Goal: Task Accomplishment & Management: Complete application form

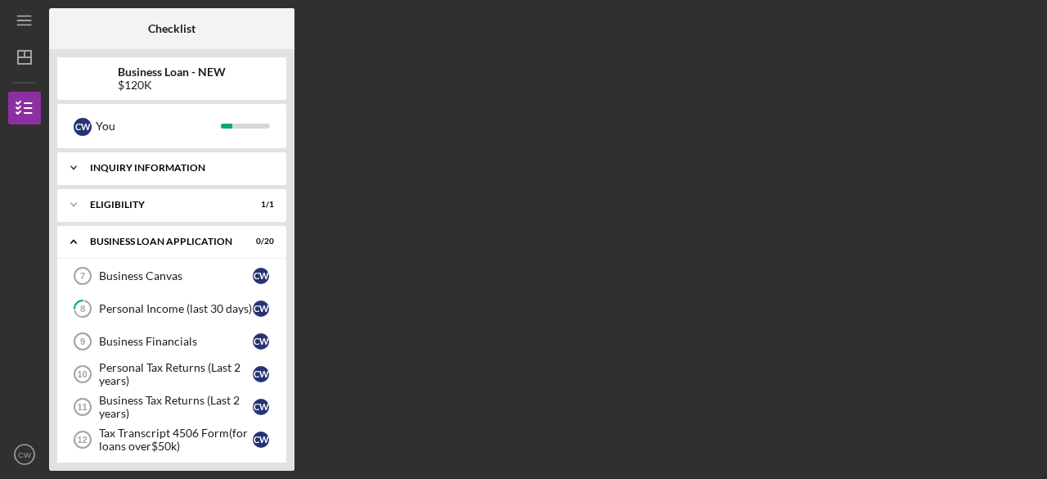
click at [68, 161] on icon "Icon/Expander" at bounding box center [73, 167] width 33 height 33
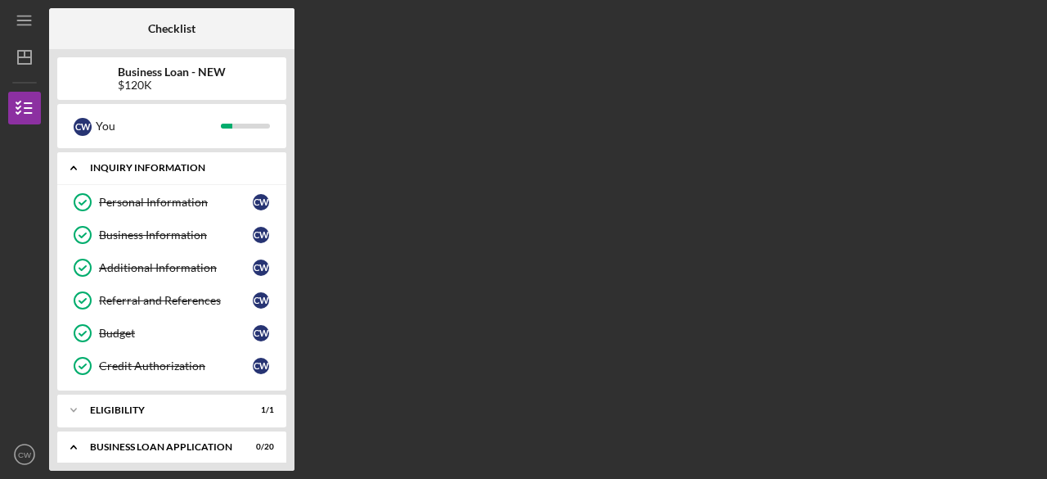
click at [68, 161] on icon "Icon/Expander" at bounding box center [73, 167] width 33 height 33
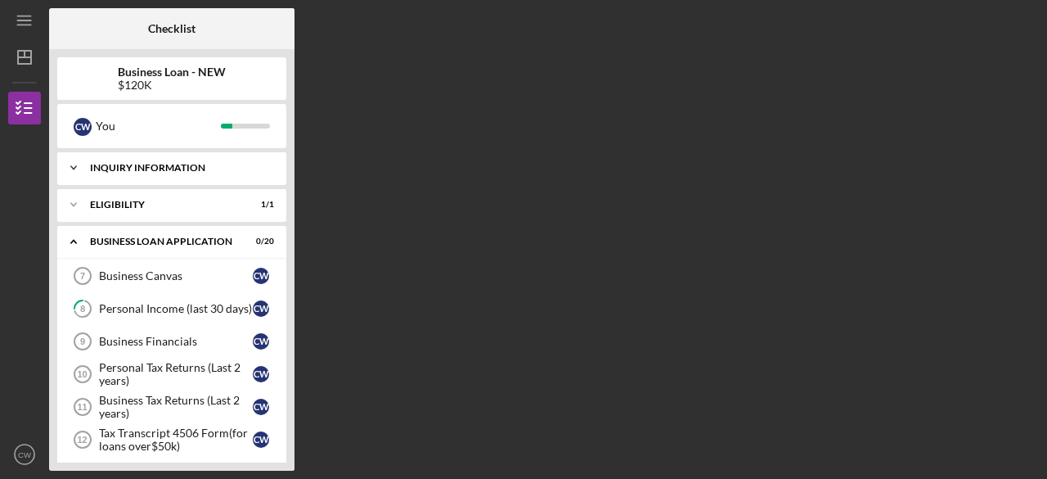
click at [80, 169] on icon "Icon/Expander" at bounding box center [73, 167] width 33 height 33
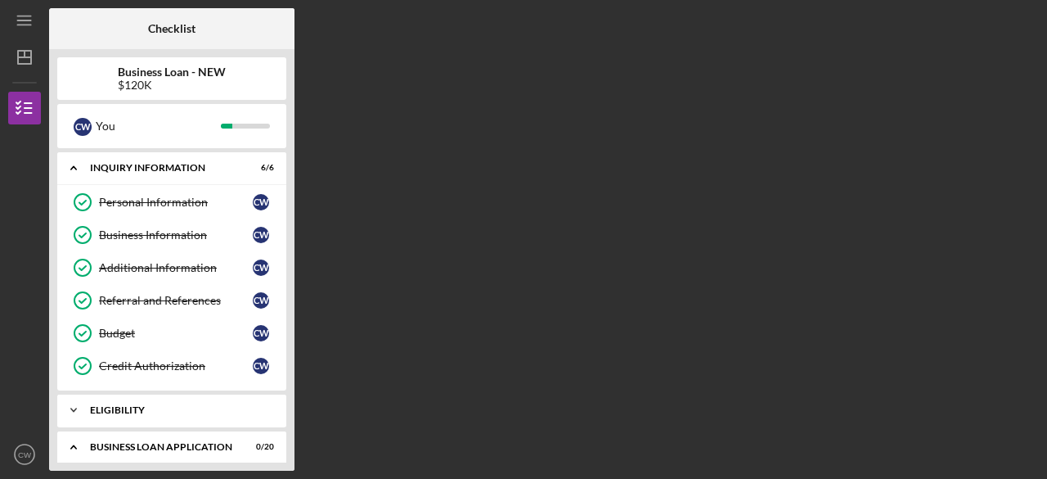
click at [68, 405] on icon "Icon/Expander" at bounding box center [73, 409] width 33 height 33
click at [681, 290] on div "Checklist Business Loan - NEW $120K C W You Icon/Expander INQUIRY INFORMATION 6…" at bounding box center [544, 239] width 990 height 462
click at [708, 352] on div "Checklist Business Loan - NEW $120K C W You Icon/Expander INQUIRY INFORMATION 6…" at bounding box center [544, 239] width 990 height 462
click at [76, 402] on icon "Icon/Expander" at bounding box center [73, 409] width 33 height 33
click at [77, 171] on icon "Icon/Expander" at bounding box center [73, 167] width 33 height 33
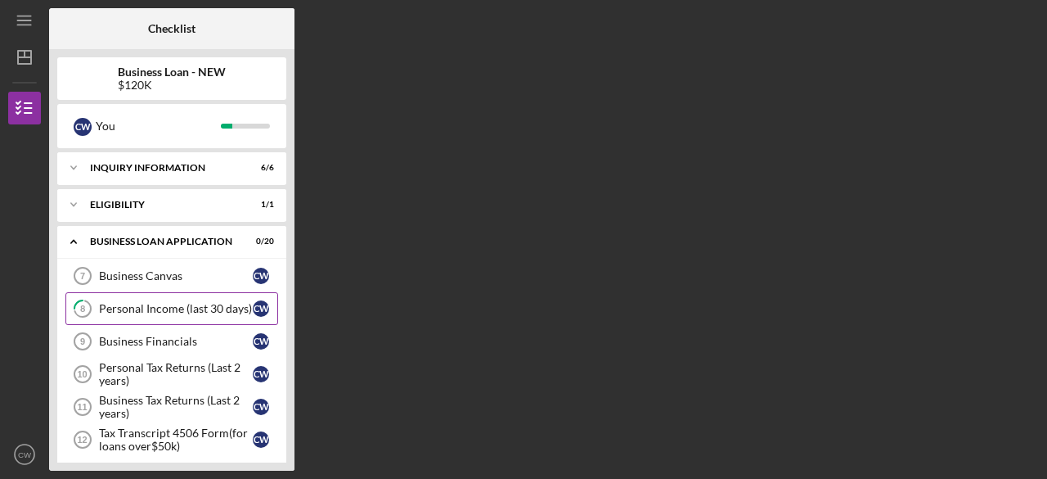
click at [133, 308] on div "Personal Income (last 30 days)" at bounding box center [176, 308] width 154 height 13
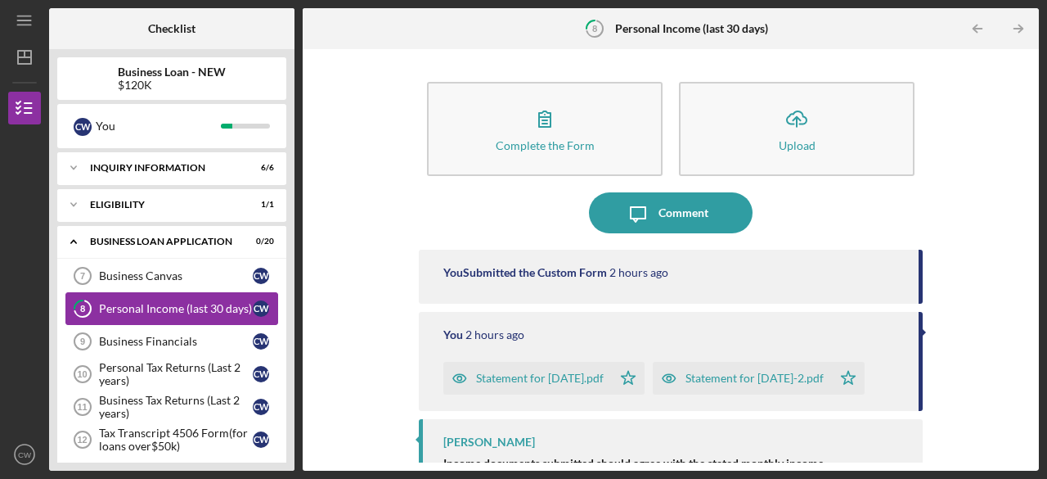
click at [124, 308] on div "Personal Income (last 30 days)" at bounding box center [176, 308] width 154 height 13
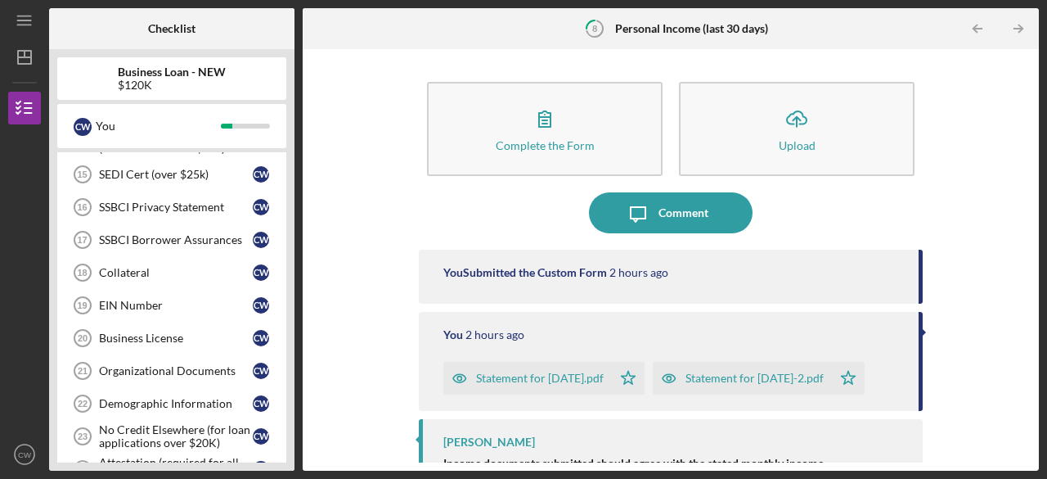
scroll to position [360, 0]
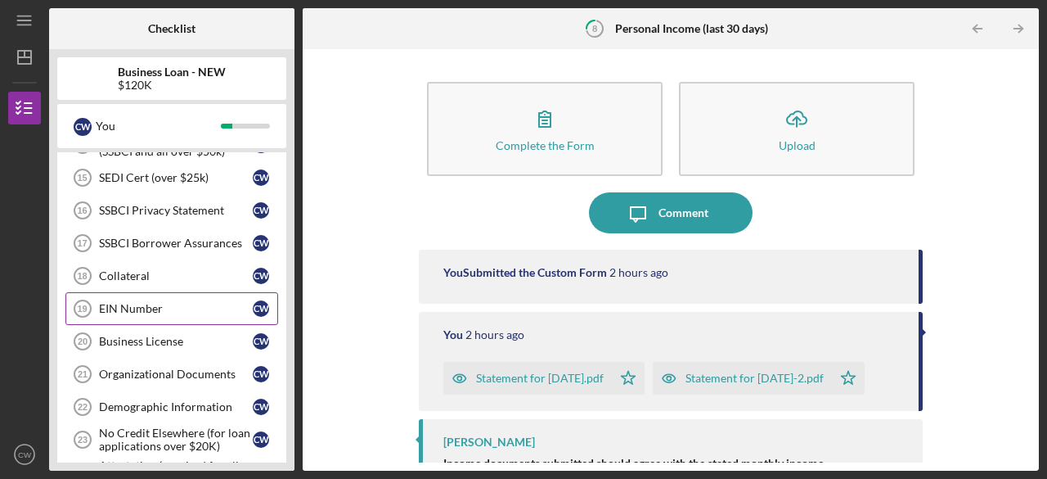
click at [173, 311] on link "EIN Number 19 EIN Number C W" at bounding box center [171, 308] width 213 height 33
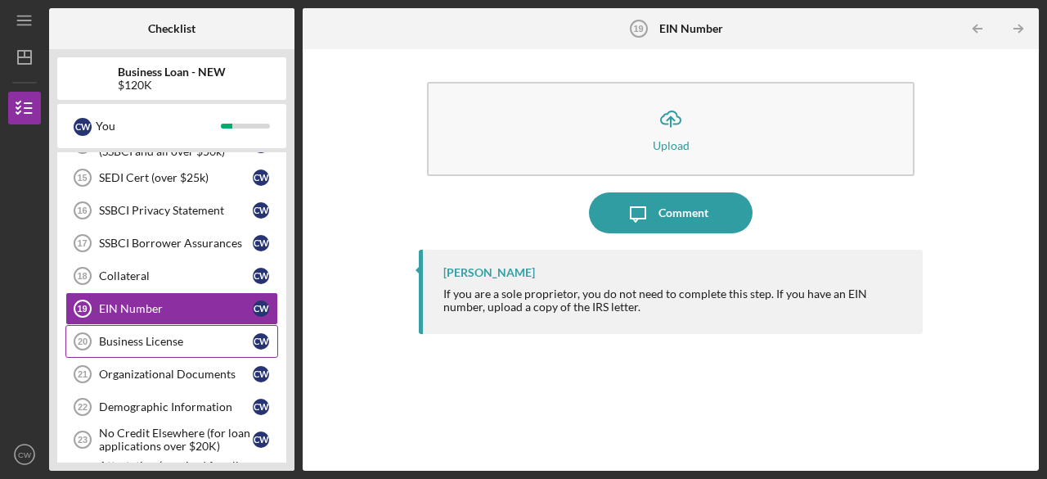
click at [115, 335] on div "Business License" at bounding box center [176, 341] width 154 height 13
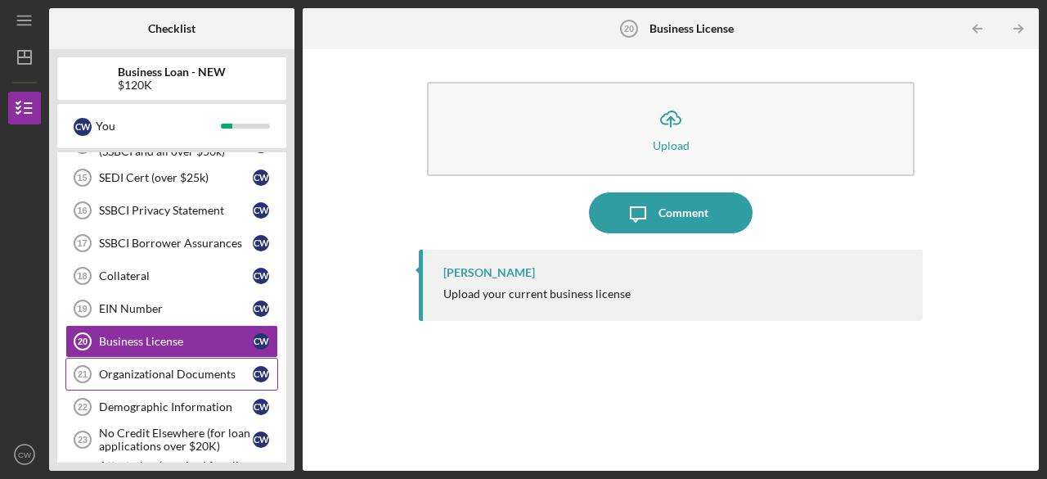
click at [130, 357] on link "Organizational Documents 21 Organizational Documents C W" at bounding box center [171, 373] width 213 height 33
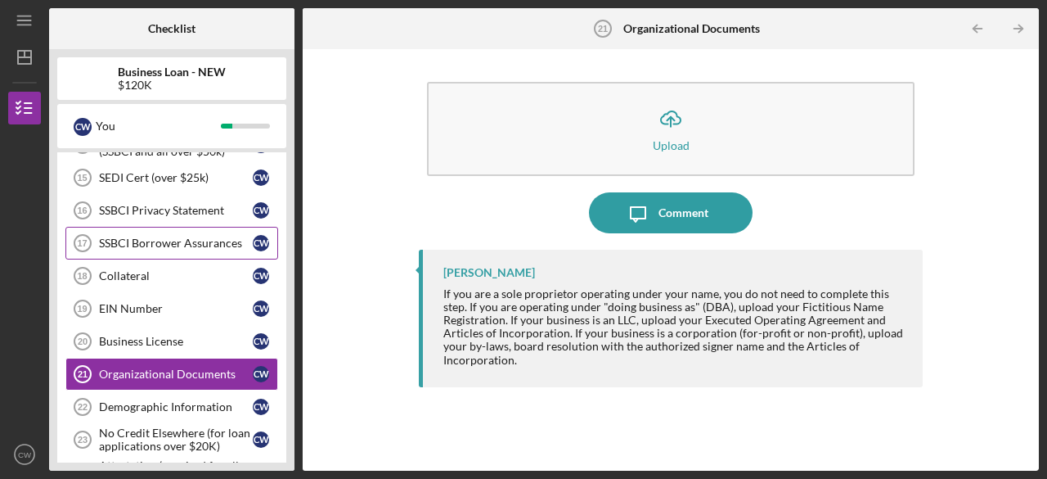
click at [126, 236] on div "SSBCI Borrower Assurances" at bounding box center [176, 242] width 154 height 13
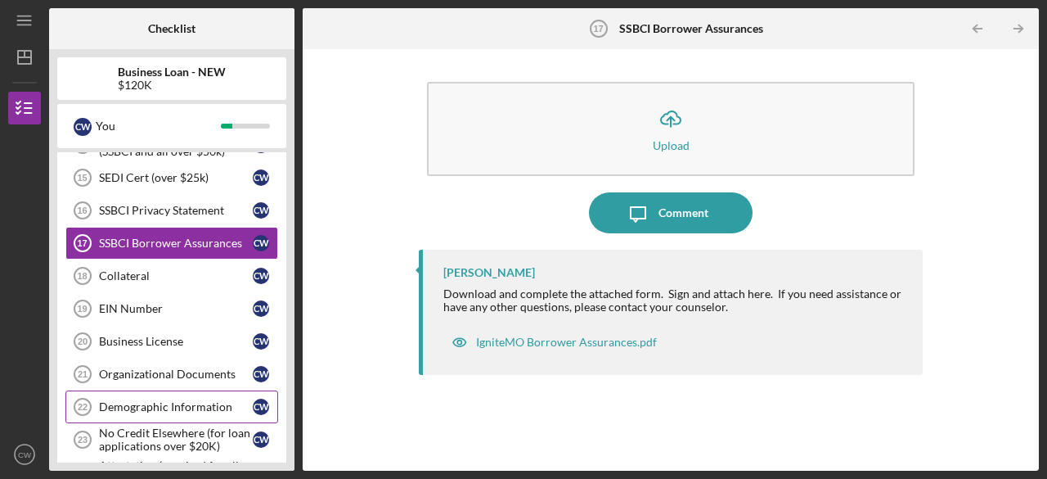
click at [144, 400] on div "Demographic Information" at bounding box center [176, 406] width 154 height 13
